Goal: Task Accomplishment & Management: Complete application form

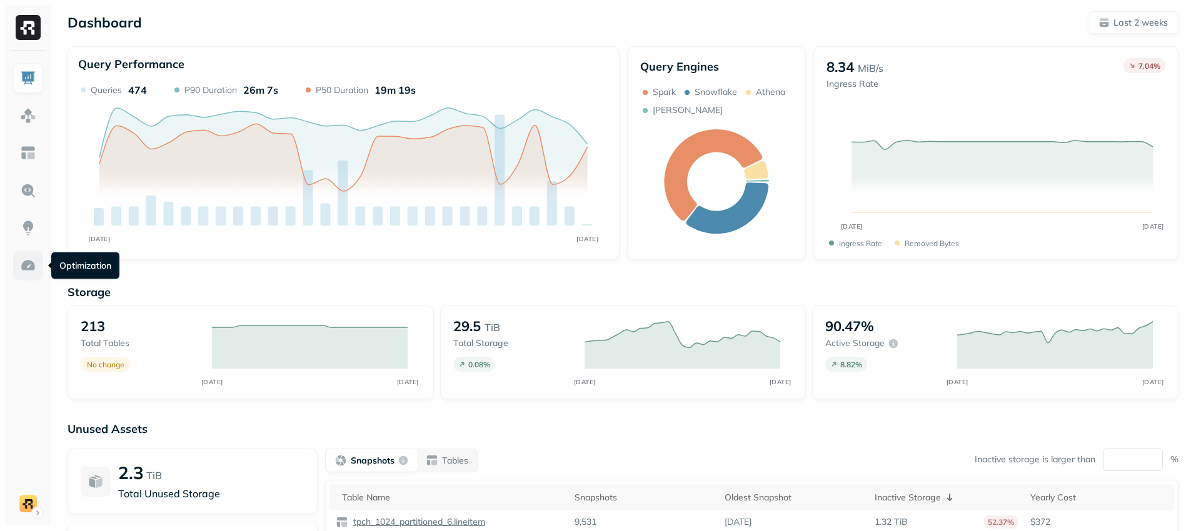
click at [31, 265] on img at bounding box center [28, 266] width 16 height 16
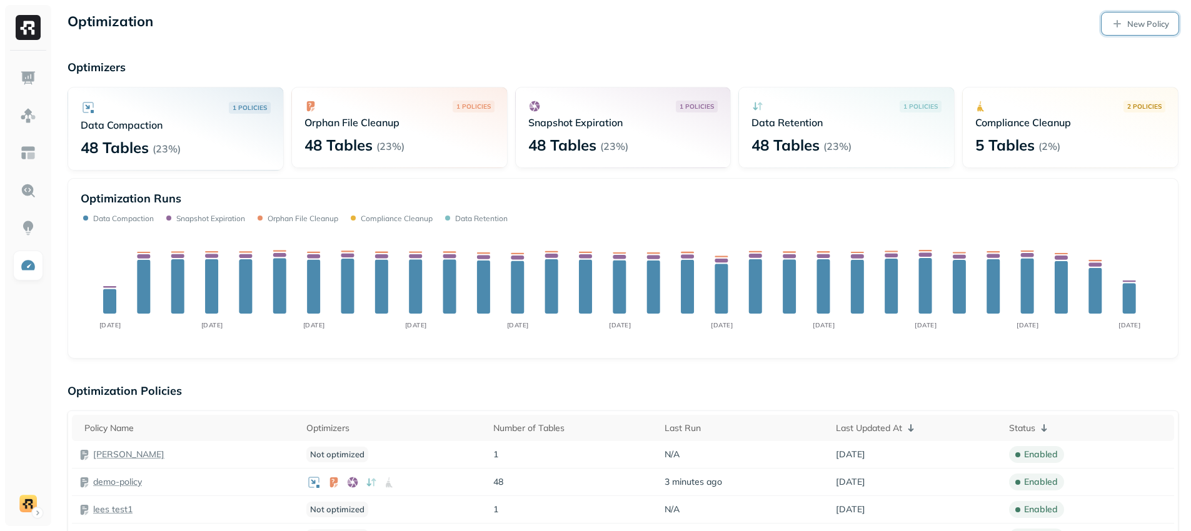
click at [1169, 19] on link "New Policy" at bounding box center [1140, 24] width 77 height 23
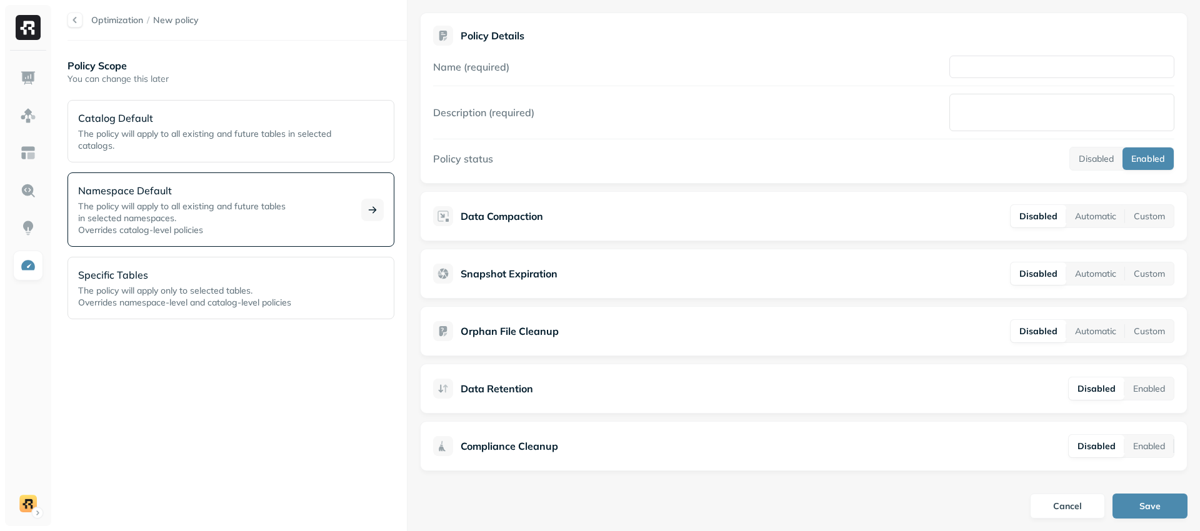
click at [266, 204] on span "The policy will apply to all existing and future tables" at bounding box center [182, 206] width 208 height 11
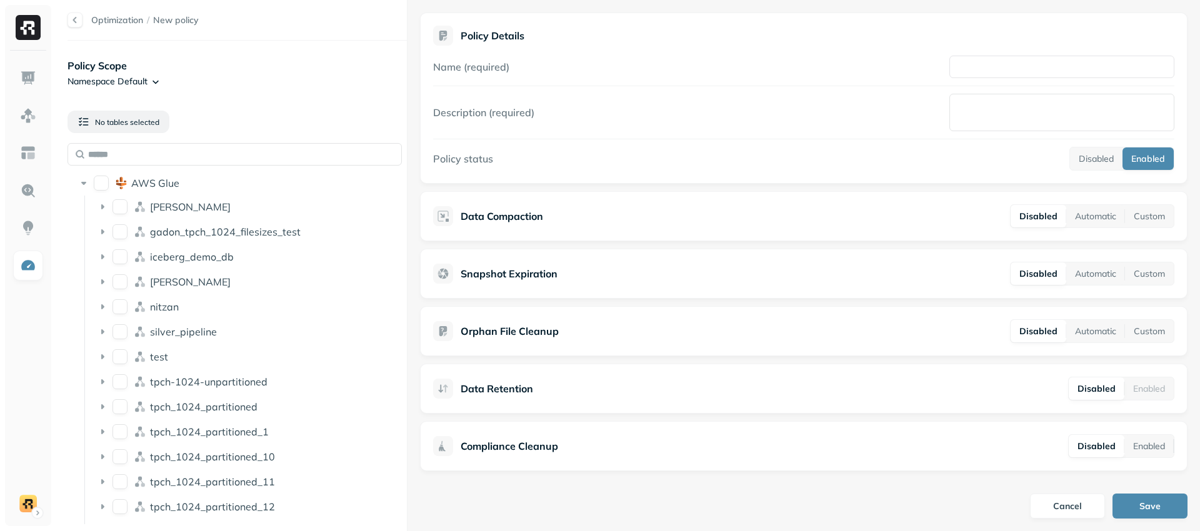
click at [153, 79] on html "Optimization / New policy Policy Scope Namespace Default No tables selected AWS…" at bounding box center [600, 265] width 1200 height 531
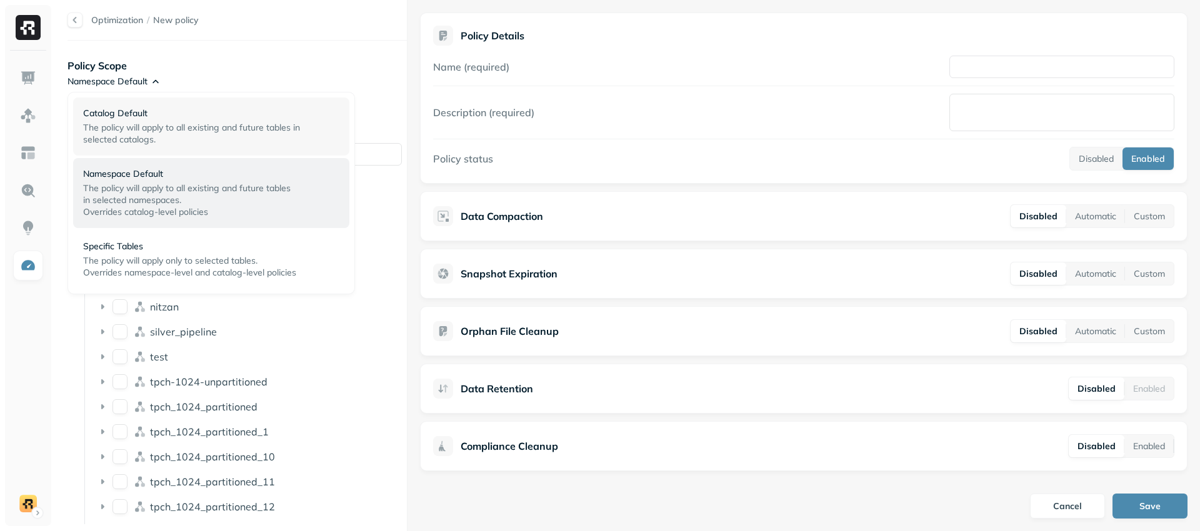
click at [218, 136] on p "The policy will apply to all existing and future tables in selected catalogs." at bounding box center [206, 134] width 246 height 24
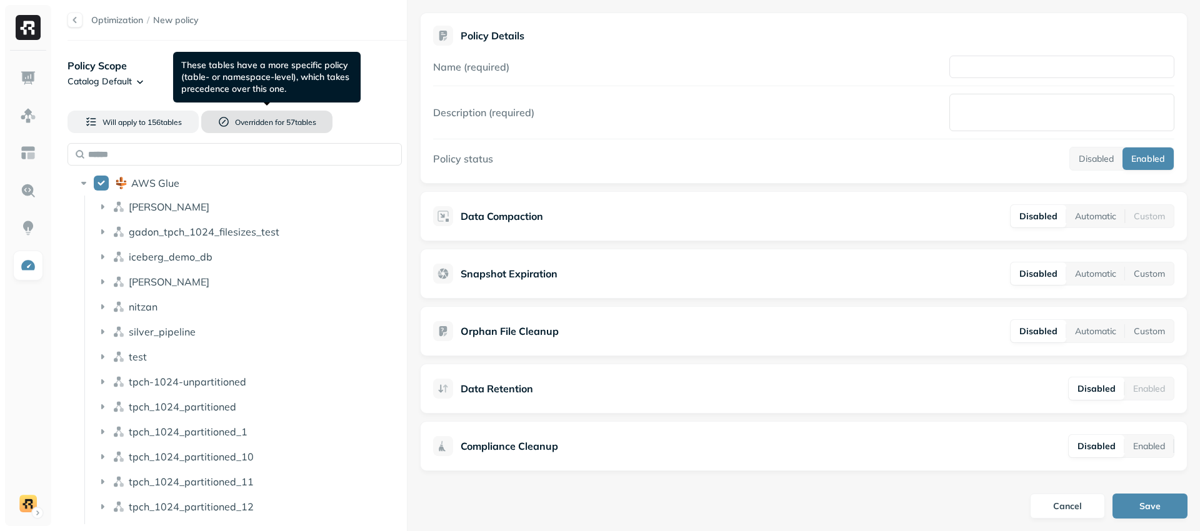
click at [273, 122] on span "Overridden for" at bounding box center [259, 122] width 49 height 9
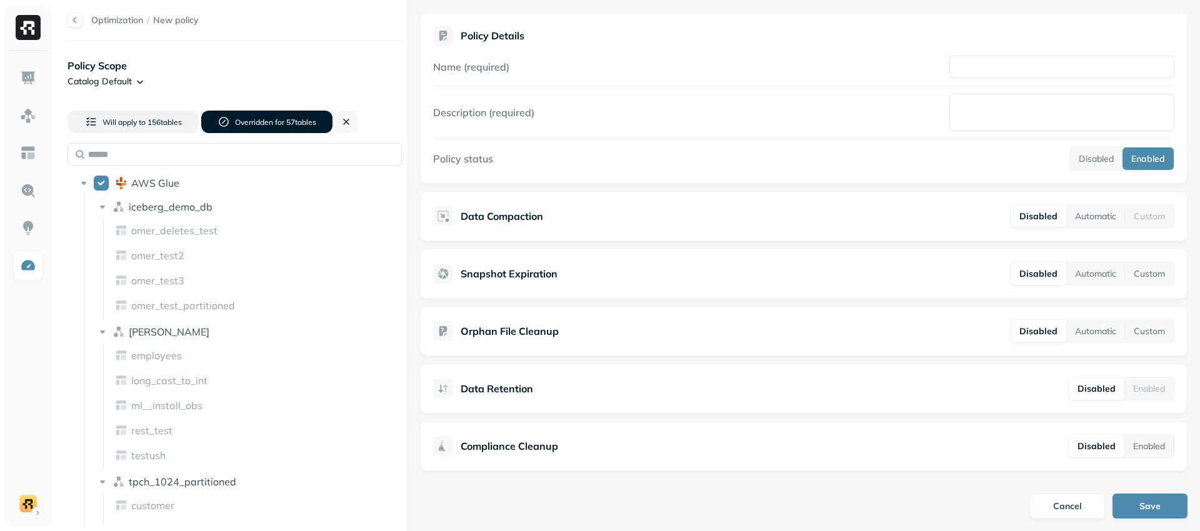
click at [273, 123] on span "Overridden for" at bounding box center [259, 122] width 49 height 9
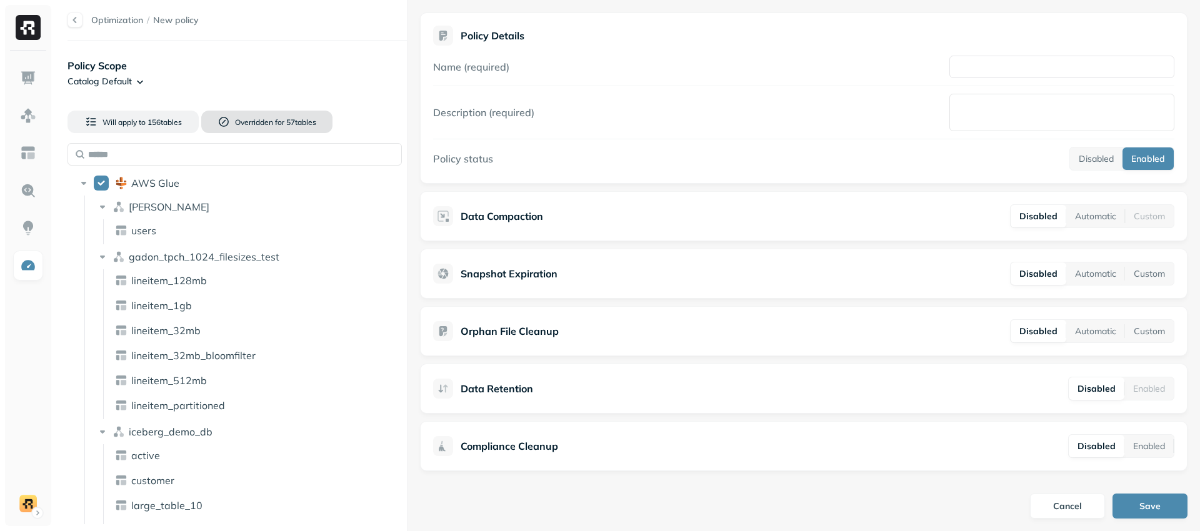
click at [273, 123] on span "Overridden for" at bounding box center [259, 122] width 49 height 9
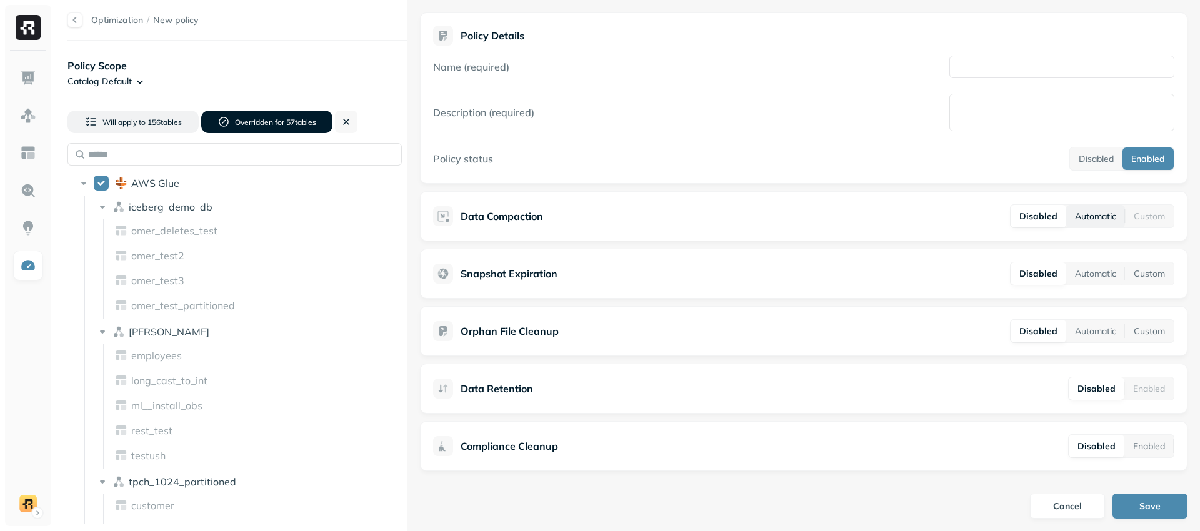
click at [1098, 222] on button "Automatic" at bounding box center [1096, 216] width 59 height 23
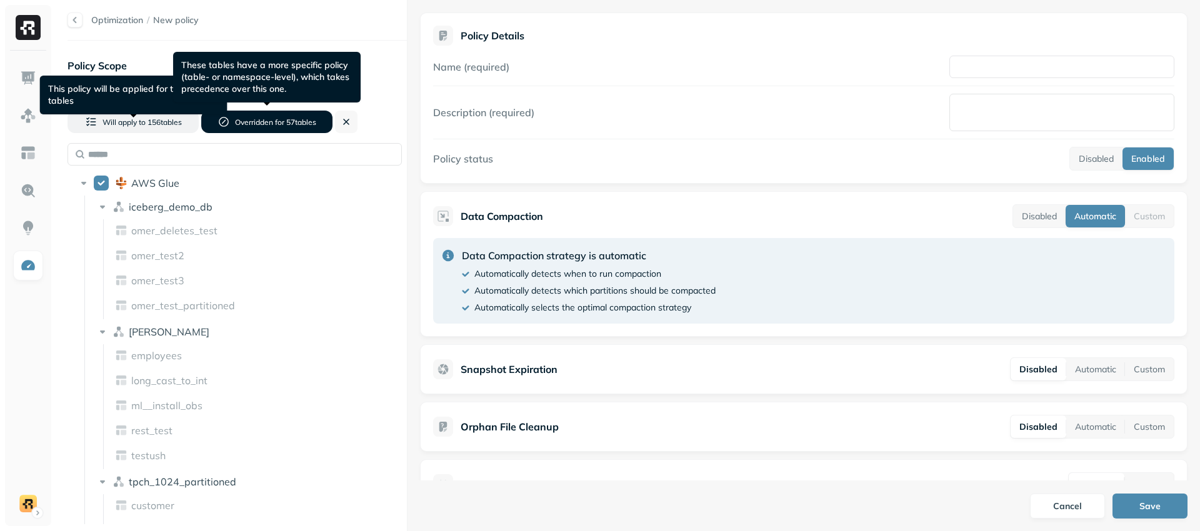
click at [278, 121] on span "Overridden for" at bounding box center [259, 122] width 49 height 9
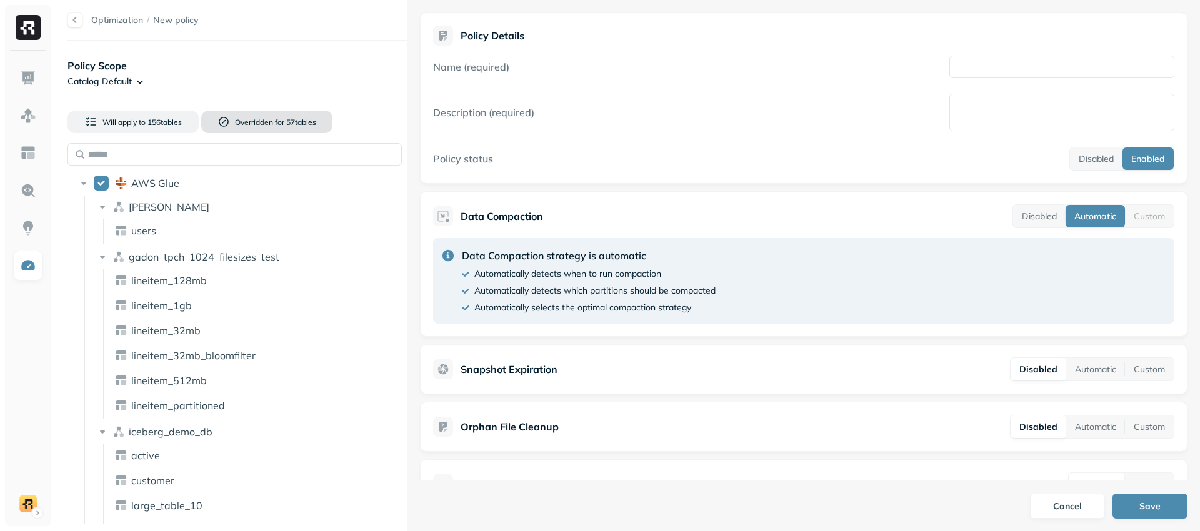
click at [277, 121] on span "Overridden for" at bounding box center [259, 122] width 49 height 9
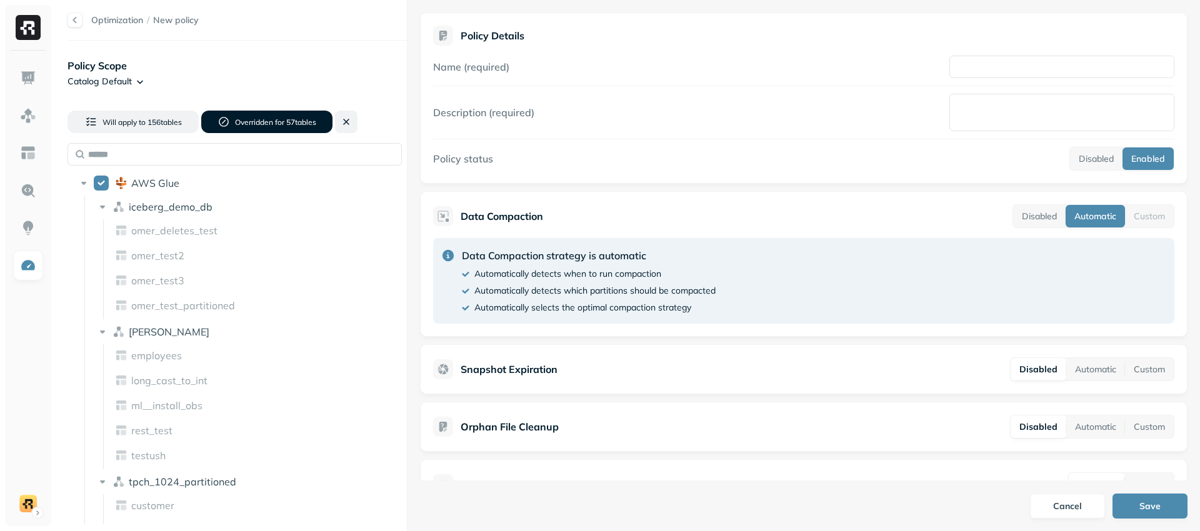
click at [341, 124] on button at bounding box center [346, 122] width 23 height 23
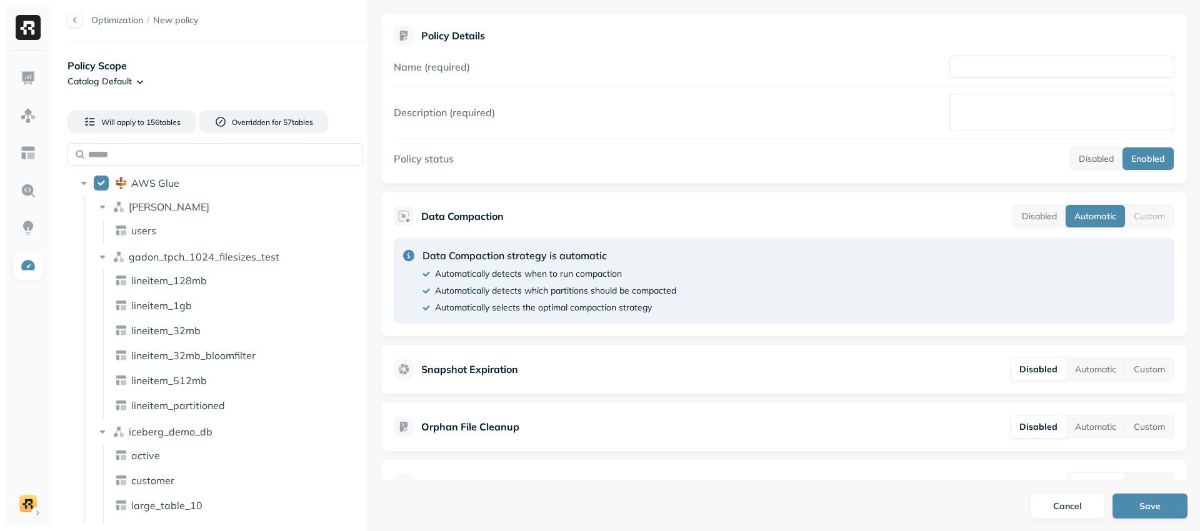
click at [265, 128] on div "Optimization / New policy Policy Scope Catalog Default Will apply to 156 table …" at bounding box center [627, 265] width 1145 height 531
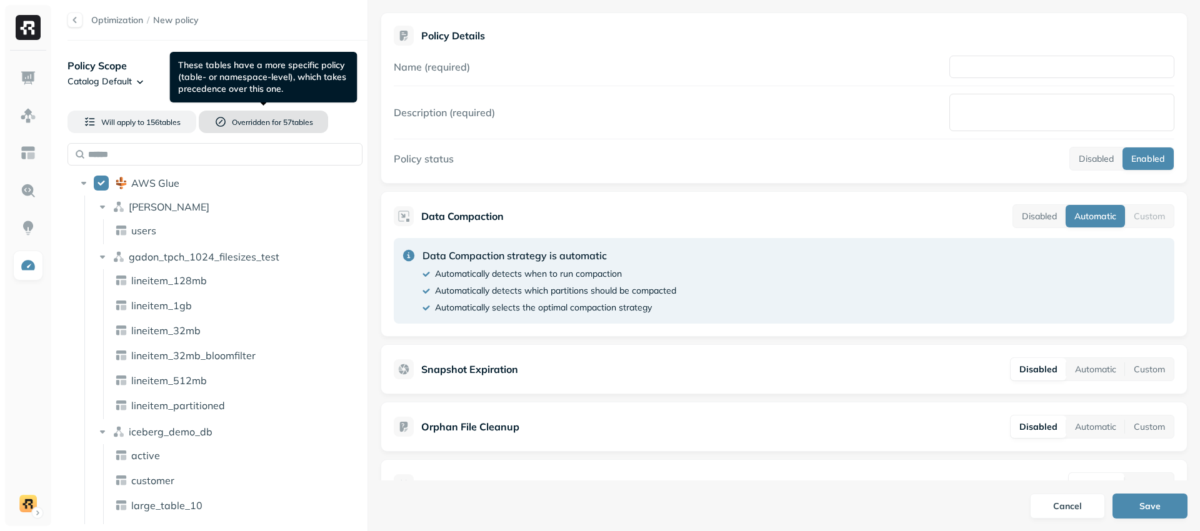
click at [253, 122] on span "Overridden for" at bounding box center [256, 122] width 49 height 9
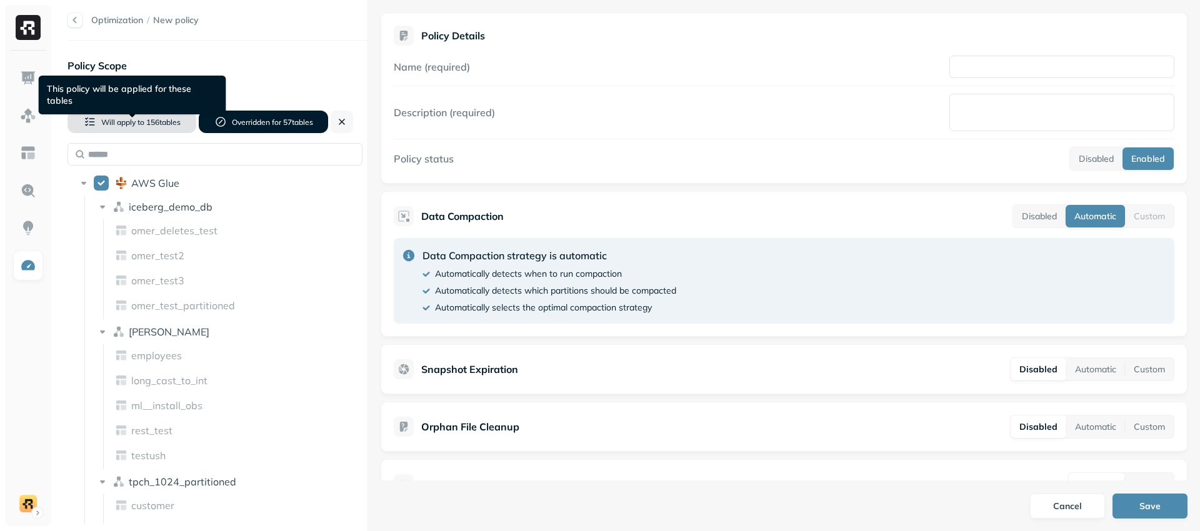
click at [135, 122] on span "Will apply to" at bounding box center [122, 122] width 43 height 9
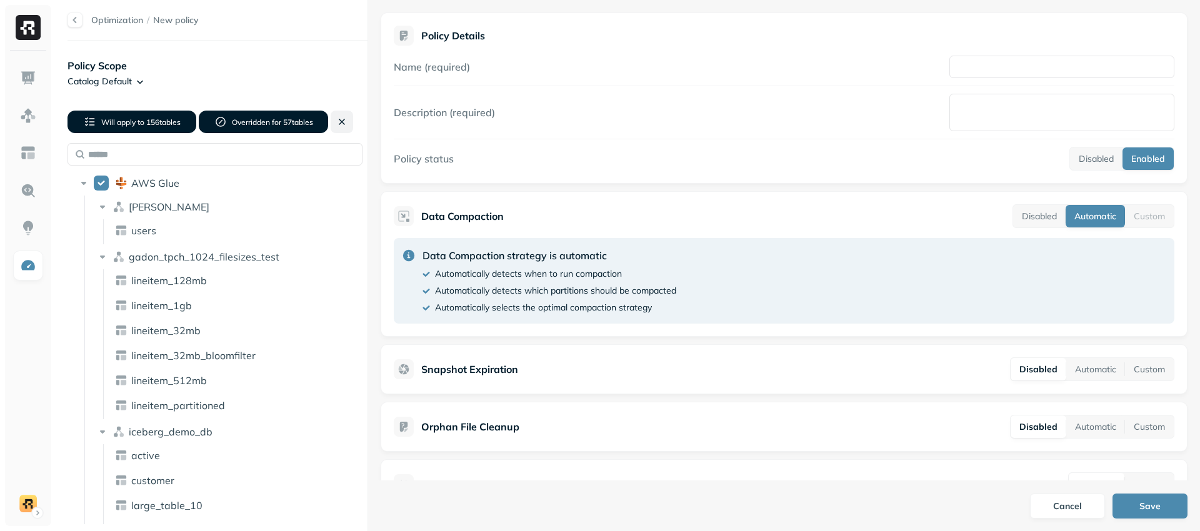
click at [343, 125] on button at bounding box center [342, 122] width 23 height 23
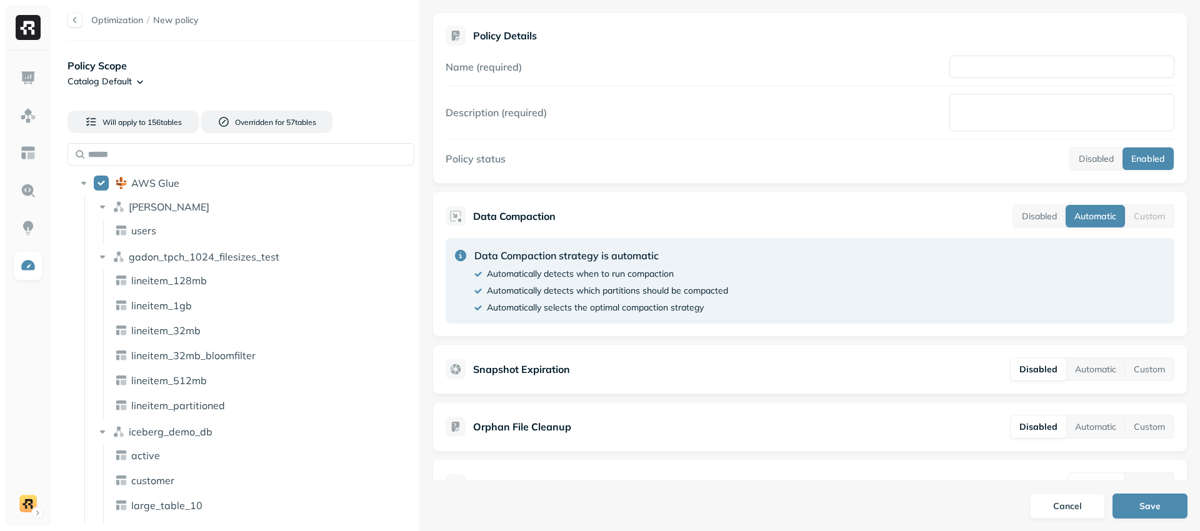
click at [436, 143] on div "Optimization / New policy Policy Scope Catalog Default Will apply to 156 table …" at bounding box center [627, 265] width 1145 height 531
click at [1083, 503] on button "Cancel" at bounding box center [1067, 506] width 75 height 25
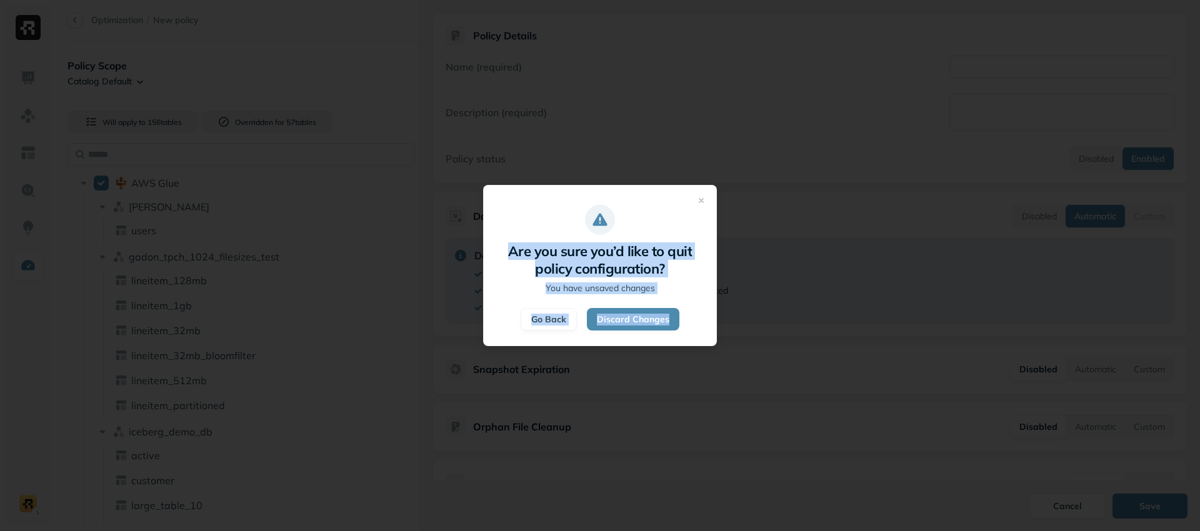
drag, startPoint x: 511, startPoint y: 251, endPoint x: 691, endPoint y: 346, distance: 203.9
click at [691, 346] on div "Are you sure you’d like to quit policy configuration? You have unsaved changes …" at bounding box center [600, 265] width 234 height 161
copy div "Are you sure you’d like to quit policy configuration? You have unsaved changes …"
click at [490, 164] on div at bounding box center [600, 265] width 1200 height 531
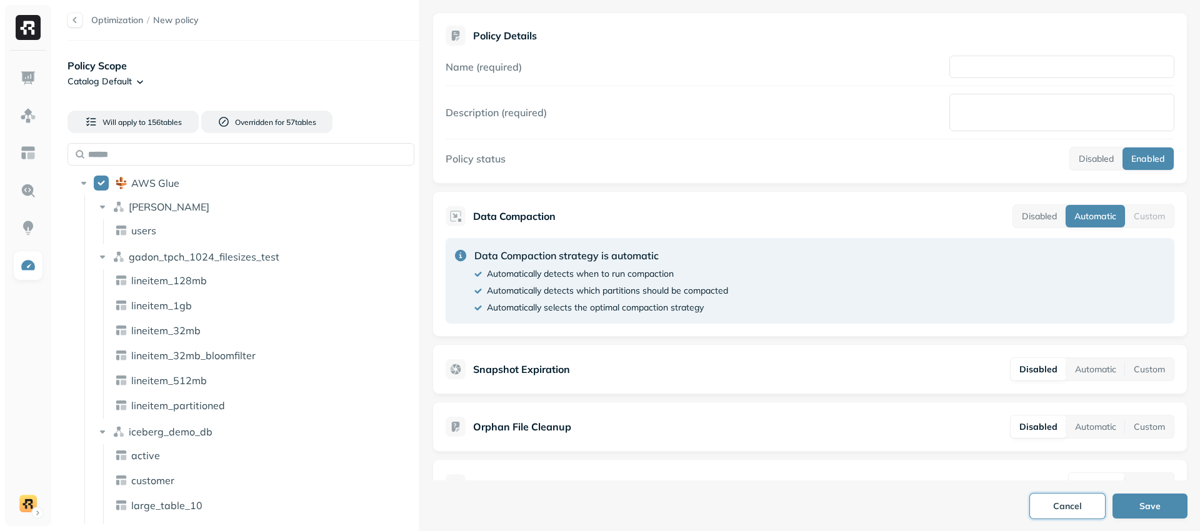
click at [1052, 501] on button "Cancel" at bounding box center [1067, 506] width 75 height 25
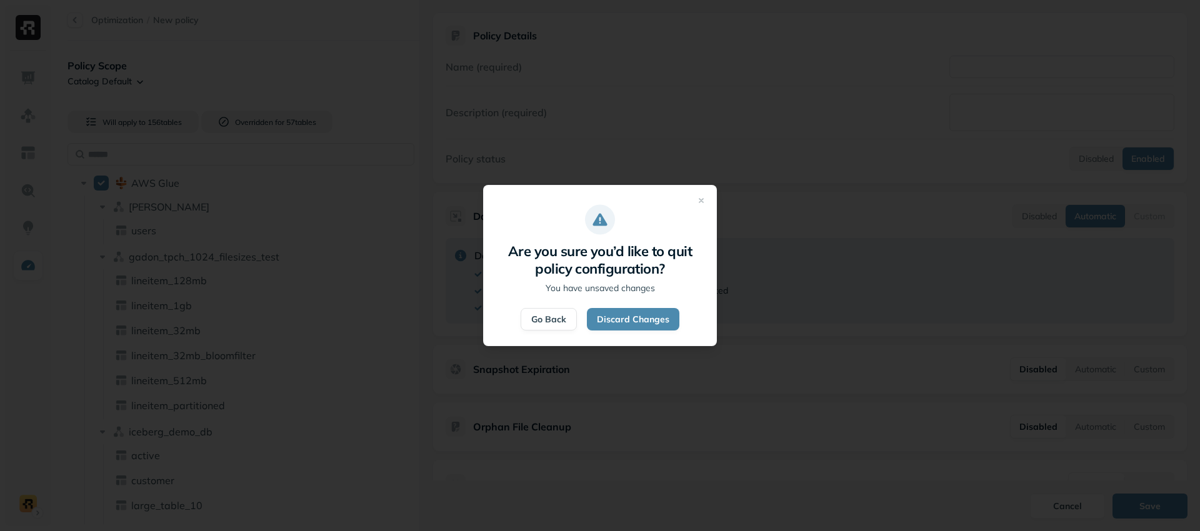
click at [547, 321] on button "Go Back" at bounding box center [549, 319] width 56 height 23
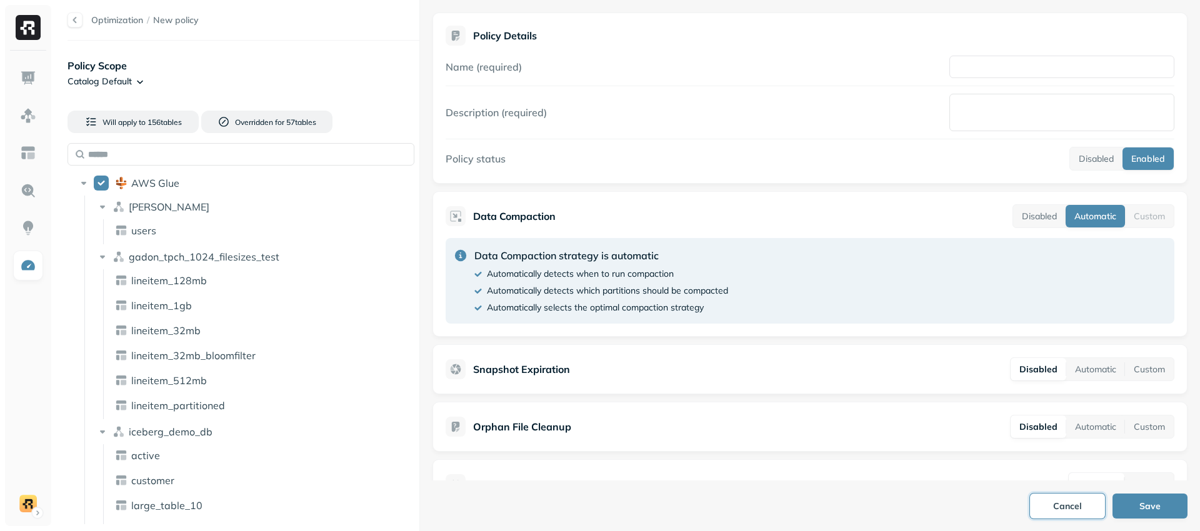
click at [1060, 514] on button "Cancel" at bounding box center [1067, 506] width 75 height 25
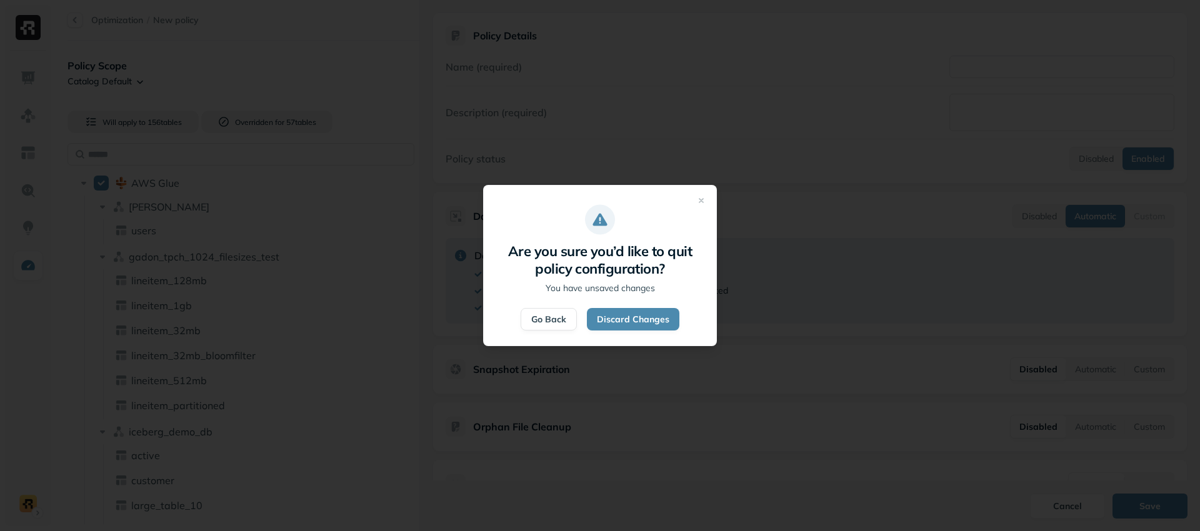
click at [553, 320] on button "Go Back" at bounding box center [549, 319] width 56 height 23
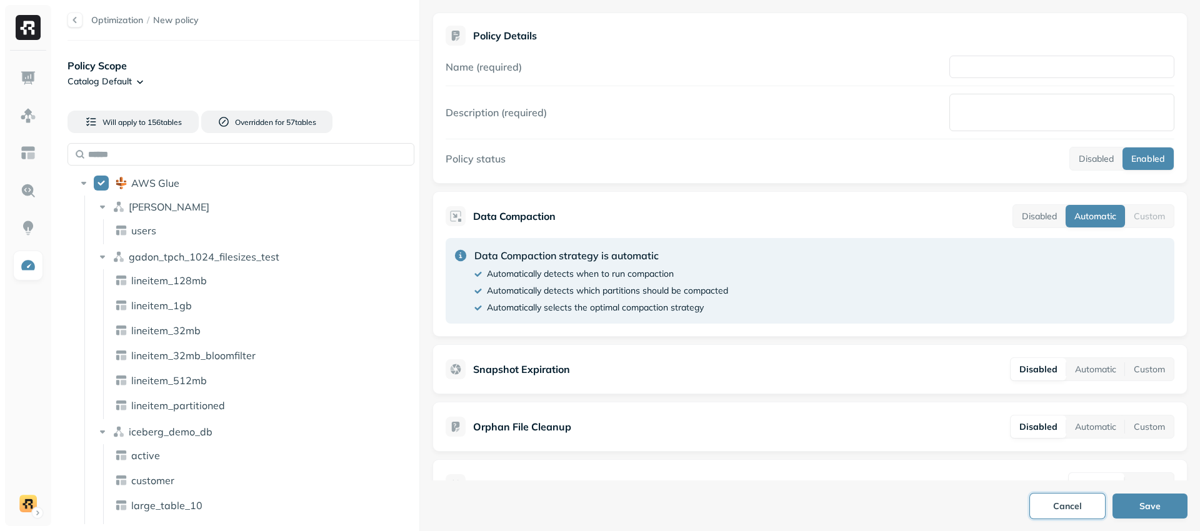
click at [1052, 497] on button "Cancel" at bounding box center [1067, 506] width 75 height 25
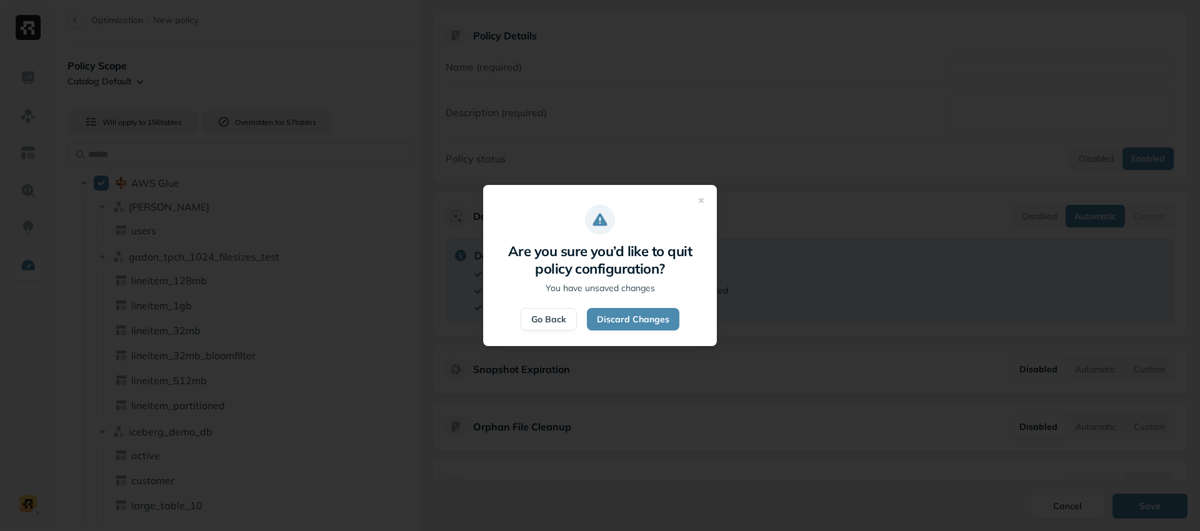
click at [552, 323] on button "Go Back" at bounding box center [549, 319] width 56 height 23
